Goal: Task Accomplishment & Management: Complete application form

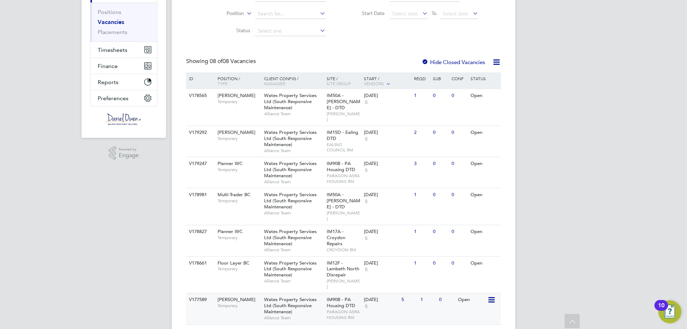
scroll to position [134, 0]
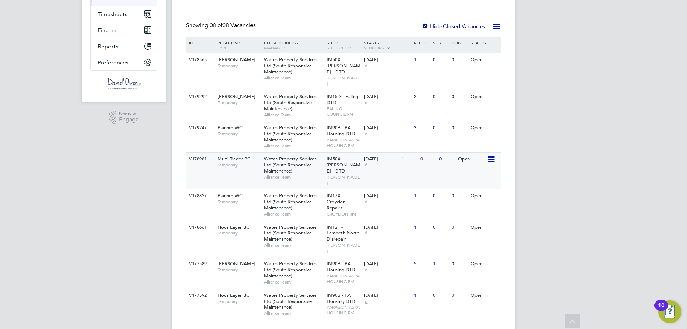
click at [271, 166] on span "Wates Property Services Ltd (South Responsive Maintenance)" at bounding box center [290, 165] width 53 height 18
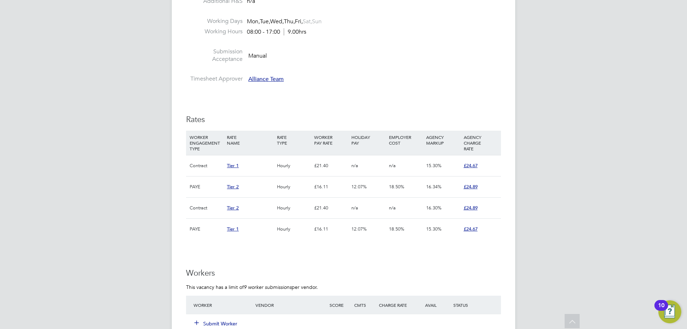
scroll to position [429, 0]
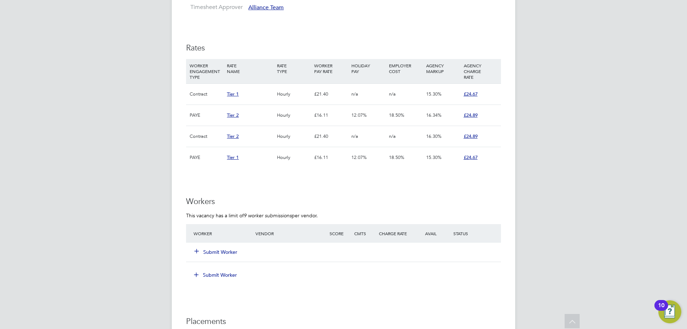
click at [215, 250] on button "Submit Worker" at bounding box center [216, 251] width 43 height 7
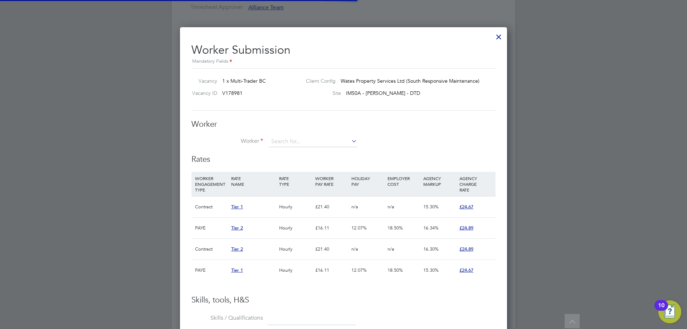
scroll to position [21, 49]
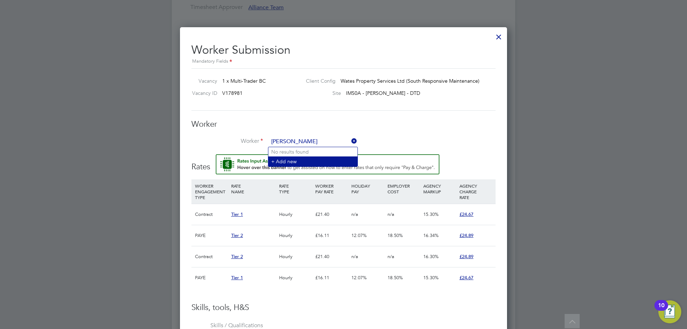
type input "Richard Laing"
click at [290, 161] on li "+ Add new" at bounding box center [312, 161] width 89 height 10
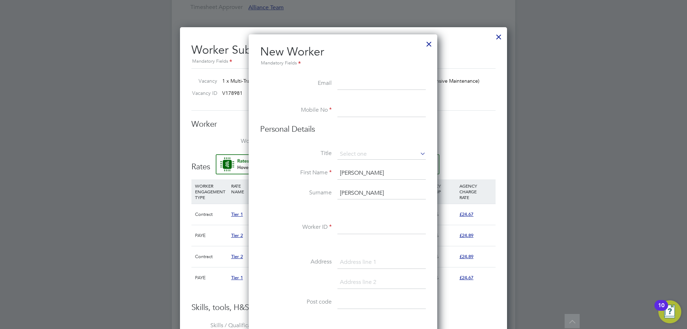
click at [392, 80] on input at bounding box center [381, 83] width 88 height 13
paste input "mrlaing2024@gmail.com"
type input "mrlaing2024@gmail.com"
click at [367, 100] on li at bounding box center [343, 100] width 166 height 7
click at [363, 106] on input at bounding box center [381, 110] width 88 height 13
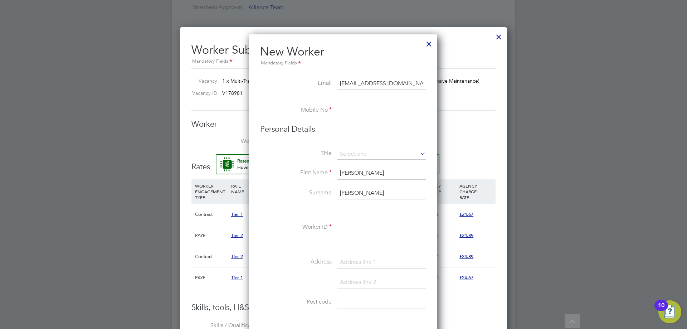
click at [386, 111] on input at bounding box center [381, 110] width 88 height 13
paste input "07725 027287"
type input "07725 027287"
click at [365, 143] on li "Personal Details" at bounding box center [343, 136] width 166 height 25
click at [358, 157] on input at bounding box center [381, 154] width 88 height 11
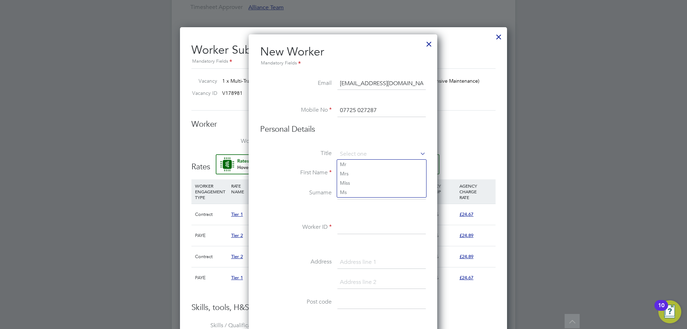
click at [275, 163] on li "Title" at bounding box center [343, 158] width 166 height 18
click at [352, 225] on input at bounding box center [381, 227] width 88 height 13
click at [348, 234] on li "Worker ID" at bounding box center [343, 231] width 166 height 20
drag, startPoint x: 349, startPoint y: 228, endPoint x: 354, endPoint y: 230, distance: 4.9
click at [351, 228] on input at bounding box center [381, 227] width 88 height 13
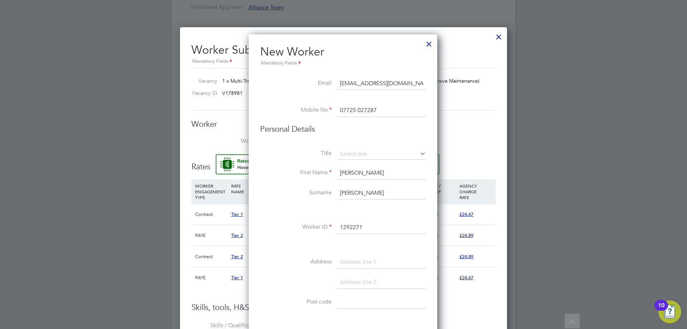
type input "1292271"
click at [314, 251] on div "Title First Name Richard Surname Laing Worker ID 1292271 Address Post code Date…" at bounding box center [343, 279] width 166 height 260
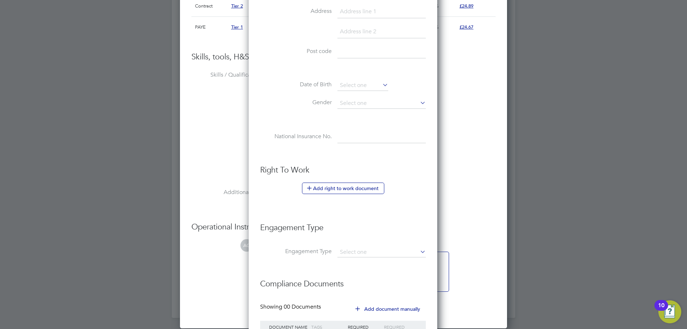
scroll to position [743, 0]
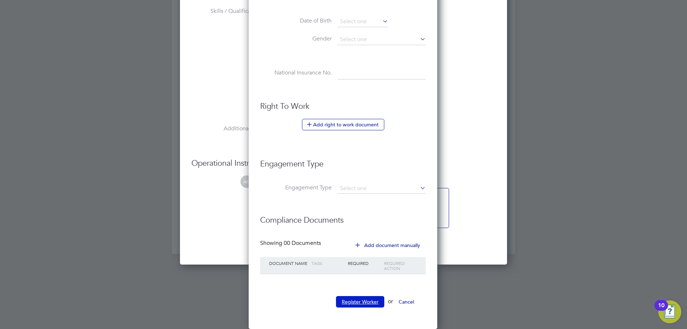
click at [359, 302] on button "Register Worker" at bounding box center [360, 301] width 48 height 11
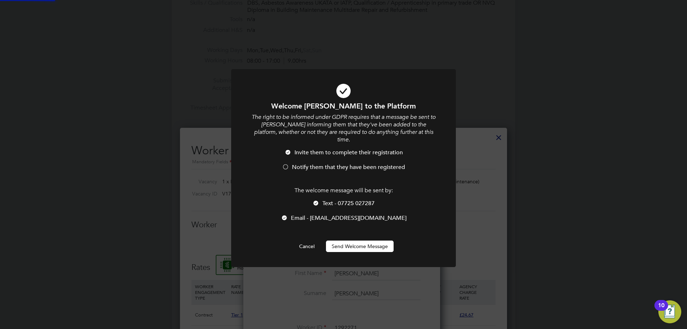
scroll to position [0, 0]
click at [301, 163] on span "Notify them that they have been registered" at bounding box center [348, 166] width 113 height 7
click at [345, 240] on button "Send Welcome Message" at bounding box center [360, 245] width 68 height 11
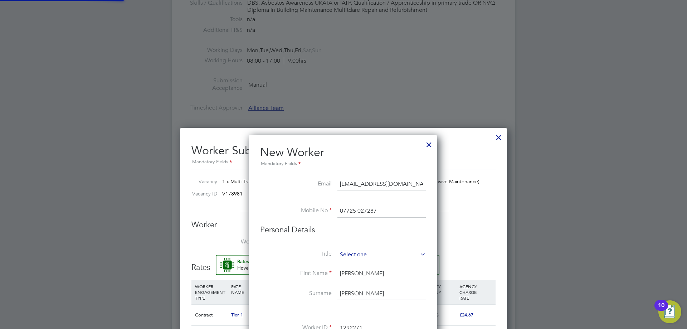
type input "Richard Laing (1292271)"
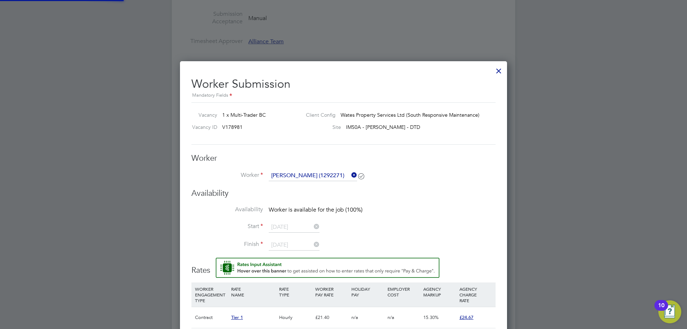
scroll to position [429, 0]
